Goal: Use online tool/utility: Utilize a website feature to perform a specific function

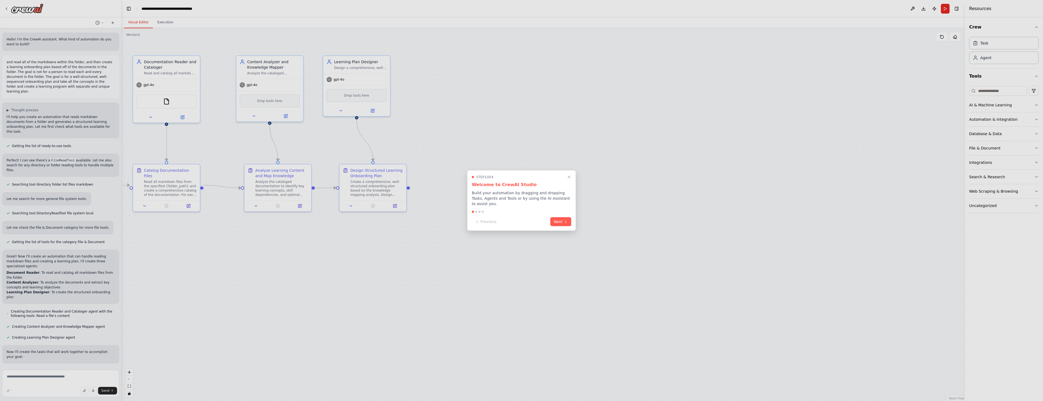
scroll to position [289, 0]
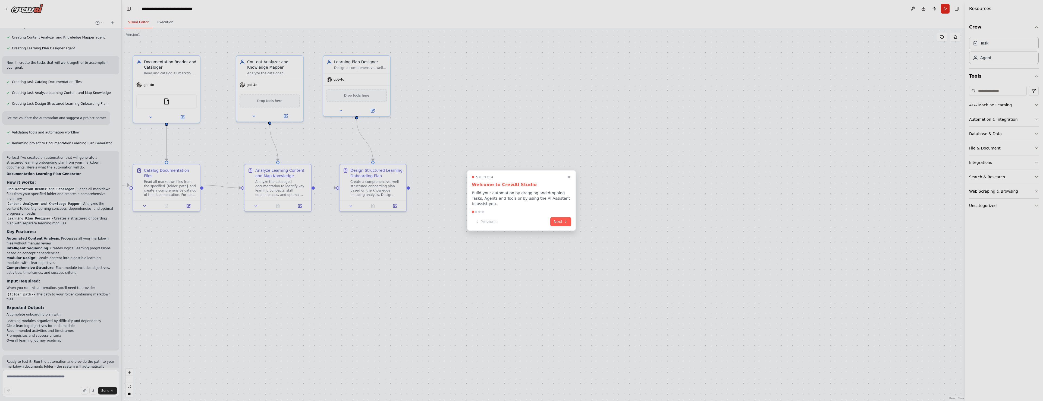
click at [1016, 204] on div at bounding box center [521, 200] width 1043 height 401
click at [1036, 207] on div at bounding box center [521, 200] width 1043 height 401
click at [1039, 206] on div at bounding box center [521, 200] width 1043 height 401
click at [1037, 205] on div at bounding box center [521, 200] width 1043 height 401
click at [1034, 205] on div at bounding box center [521, 200] width 1043 height 401
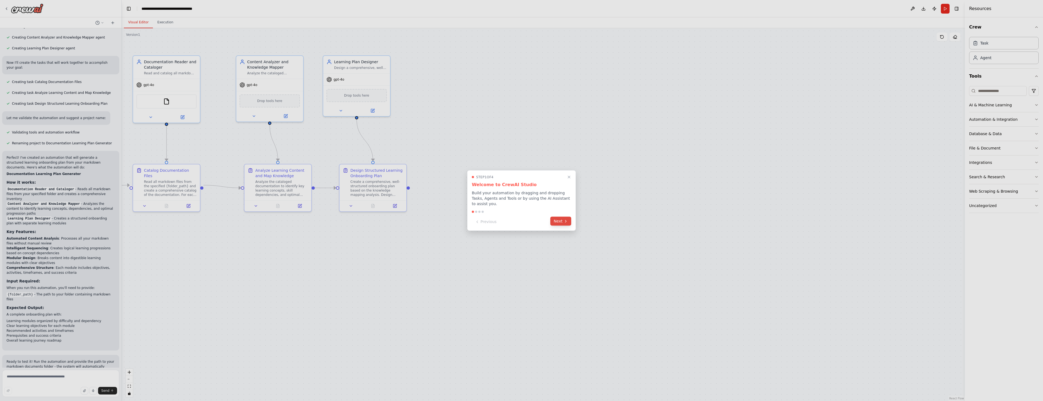
click at [562, 222] on button "Next" at bounding box center [560, 221] width 21 height 9
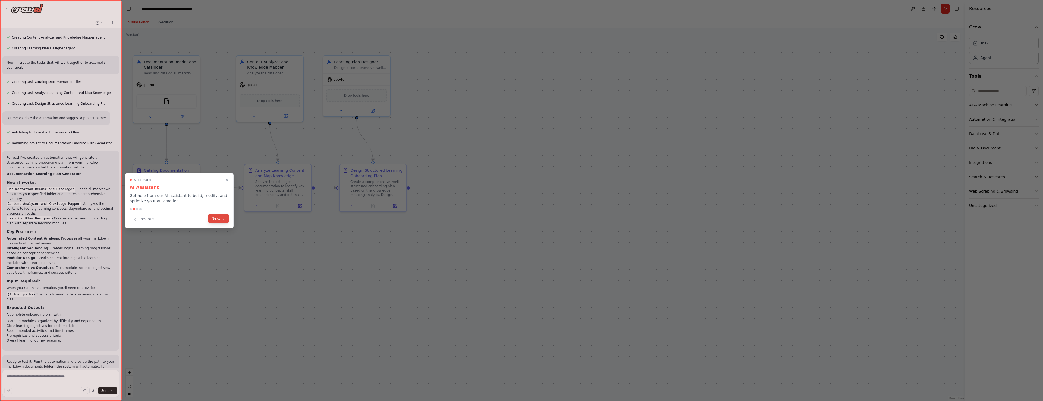
click at [221, 219] on icon at bounding box center [223, 219] width 4 height 4
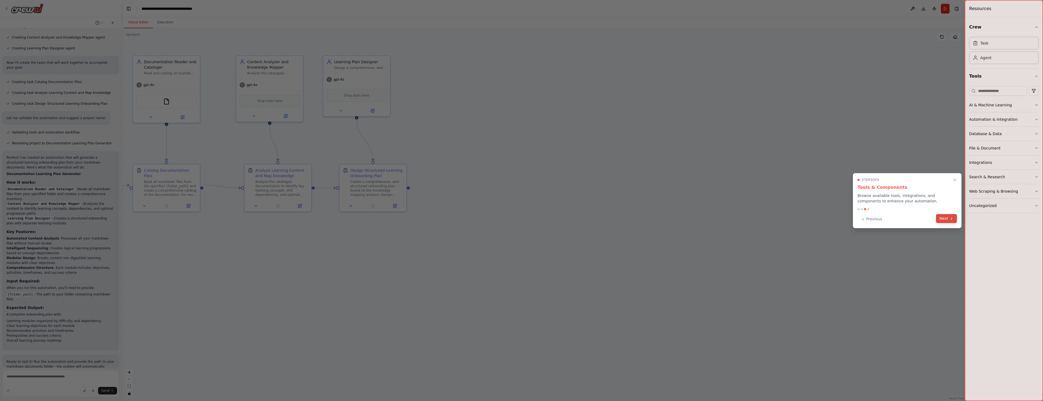
click at [950, 218] on icon at bounding box center [951, 219] width 4 height 4
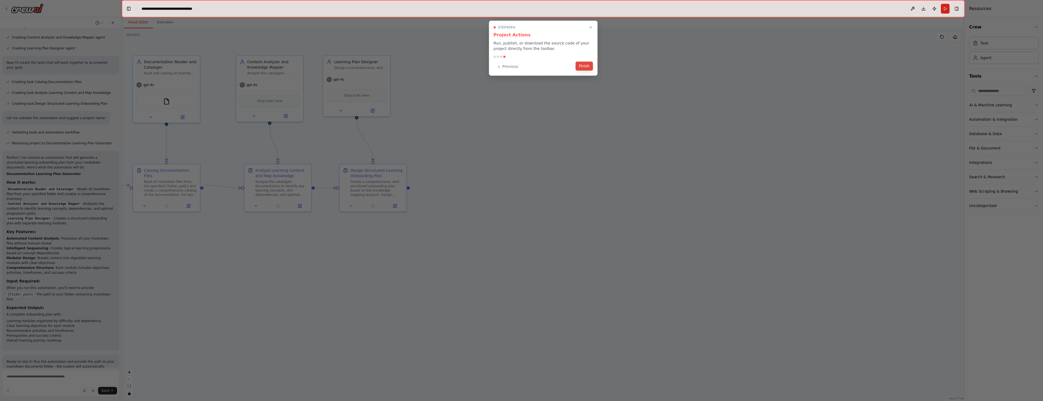
click at [584, 66] on button "Finish" at bounding box center [583, 66] width 17 height 9
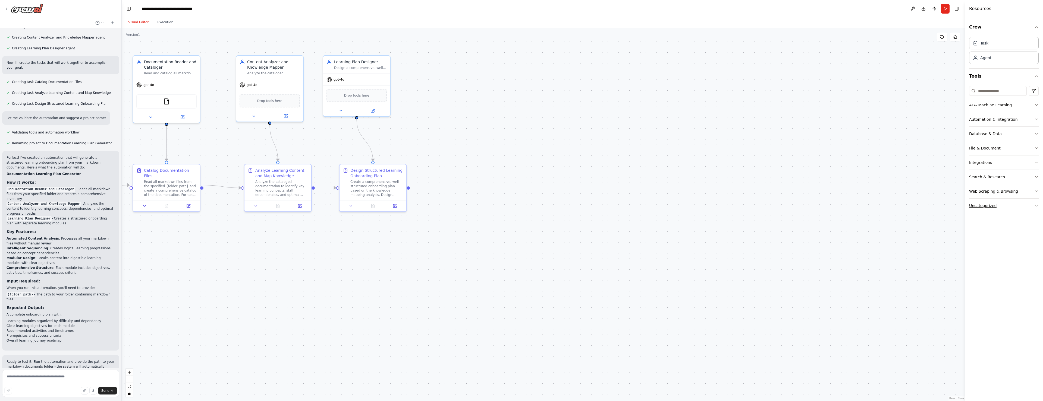
click at [1025, 206] on button "Uncategorized" at bounding box center [1004, 206] width 70 height 14
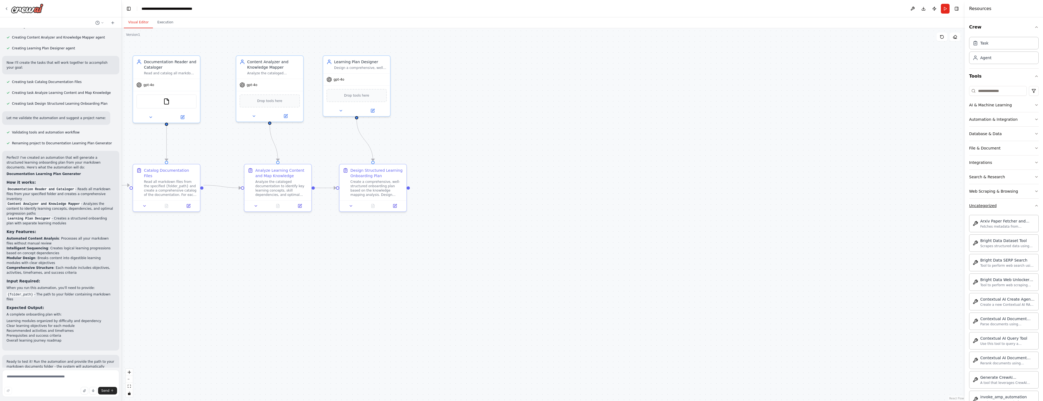
click at [1026, 205] on button "Uncategorized" at bounding box center [1004, 206] width 70 height 14
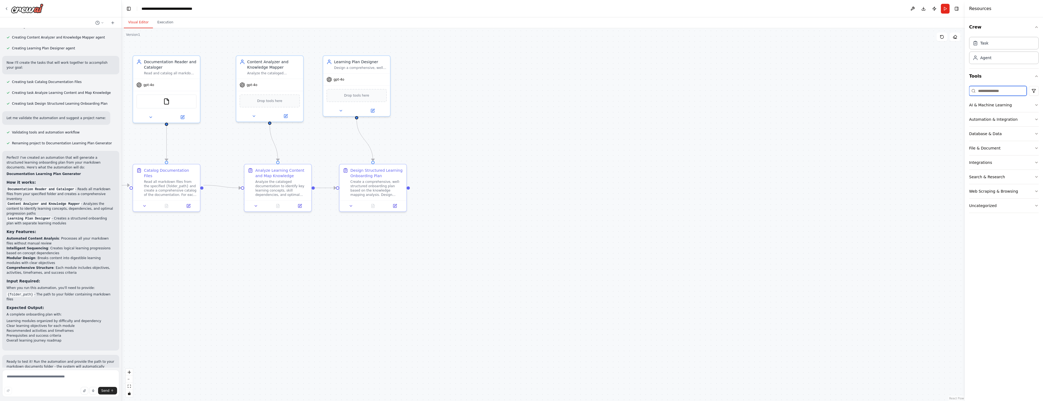
click at [1002, 89] on input at bounding box center [998, 91] width 58 height 10
click at [1011, 165] on div "A tool to search the Weaviate database for relevant information on internal doc…" at bounding box center [1007, 165] width 55 height 4
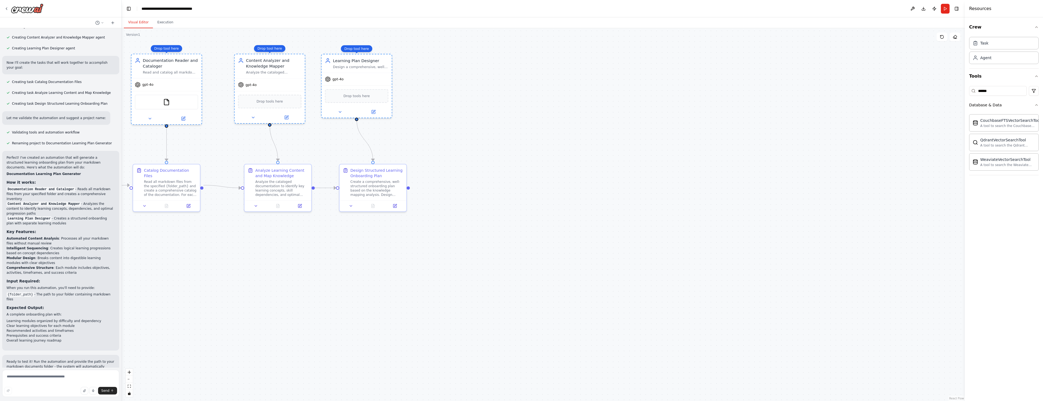
drag, startPoint x: 1011, startPoint y: 165, endPoint x: 883, endPoint y: 164, distance: 128.2
drag, startPoint x: 368, startPoint y: 95, endPoint x: 396, endPoint y: 92, distance: 28.3
click at [396, 92] on div "WeaviateVectorSearchTool" at bounding box center [378, 95] width 60 height 14
click at [396, 92] on div "WeaviateVectorSearchTool" at bounding box center [384, 95] width 60 height 14
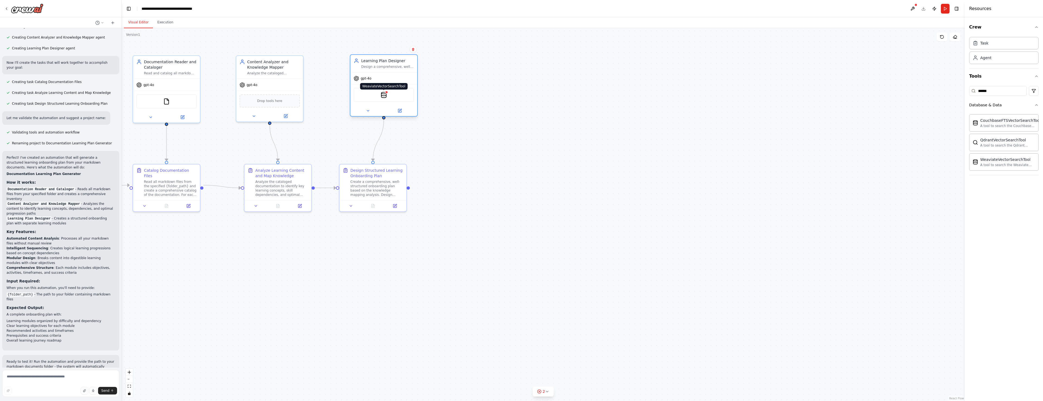
click at [382, 96] on img at bounding box center [383, 95] width 7 height 7
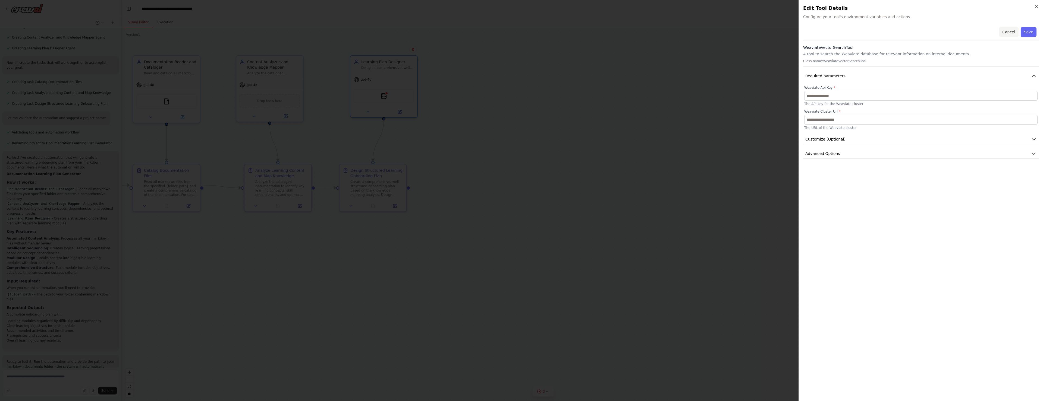
click at [1009, 32] on button "Cancel" at bounding box center [1008, 32] width 19 height 10
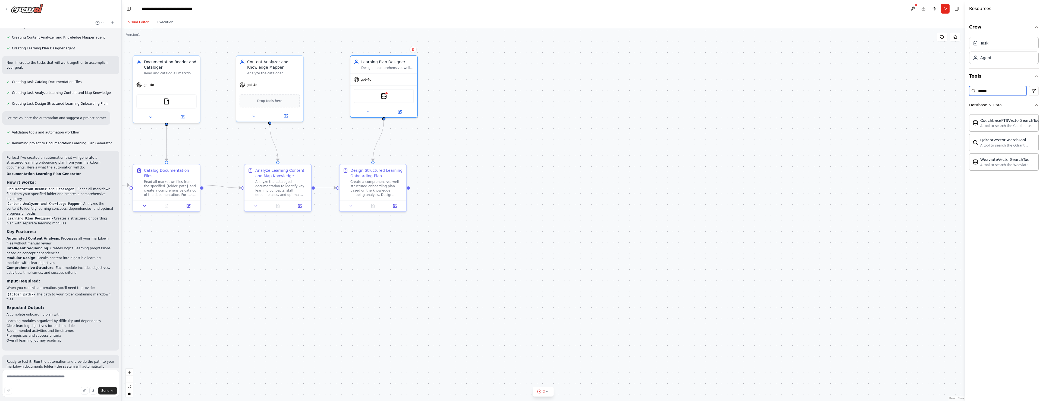
drag, startPoint x: 1018, startPoint y: 90, endPoint x: 946, endPoint y: 89, distance: 72.8
click at [946, 89] on div "Hello! I'm the CrewAI assistant. What kind of automation do you want to build? …" at bounding box center [521, 200] width 1043 height 401
type input "****"
click at [981, 126] on div "A tool to search the Weaviate database for relevant information on internal doc…" at bounding box center [1007, 126] width 55 height 4
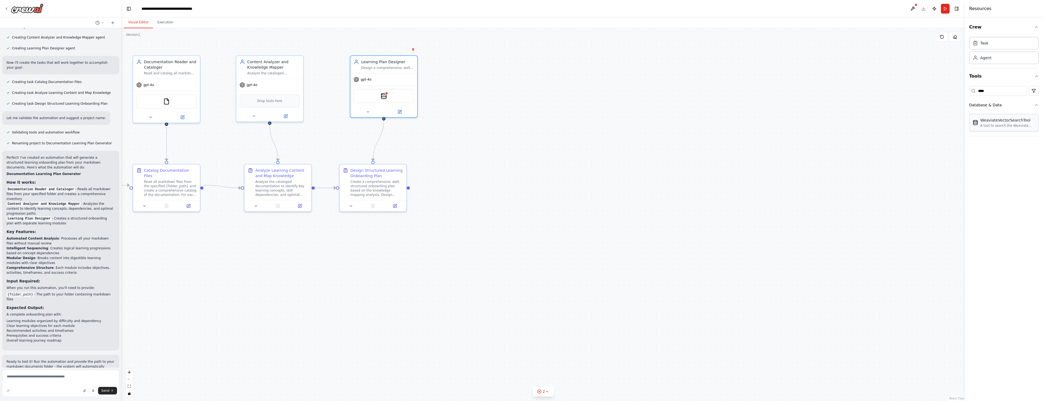
click at [981, 126] on div "A tool to search the Weaviate database for relevant information on internal doc…" at bounding box center [1007, 126] width 55 height 4
